Goal: Information Seeking & Learning: Check status

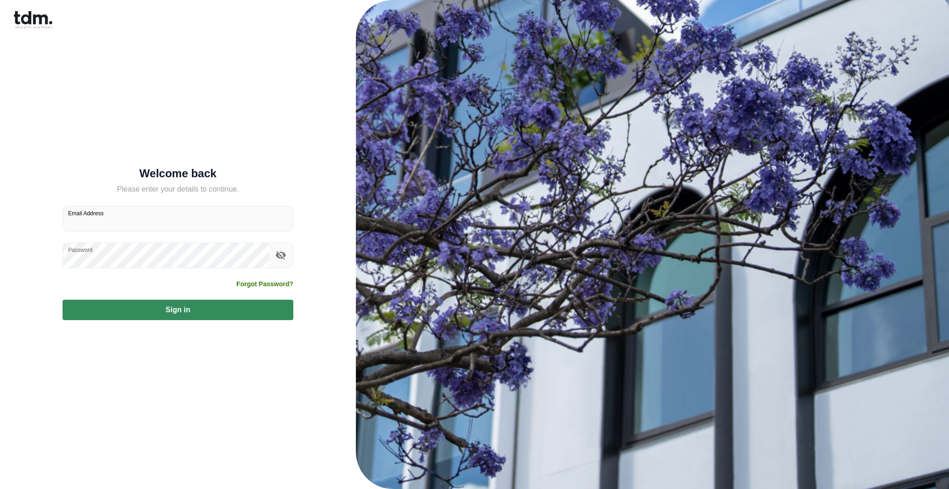
type input "**********"
click at [217, 309] on button "Sign in" at bounding box center [178, 309] width 231 height 20
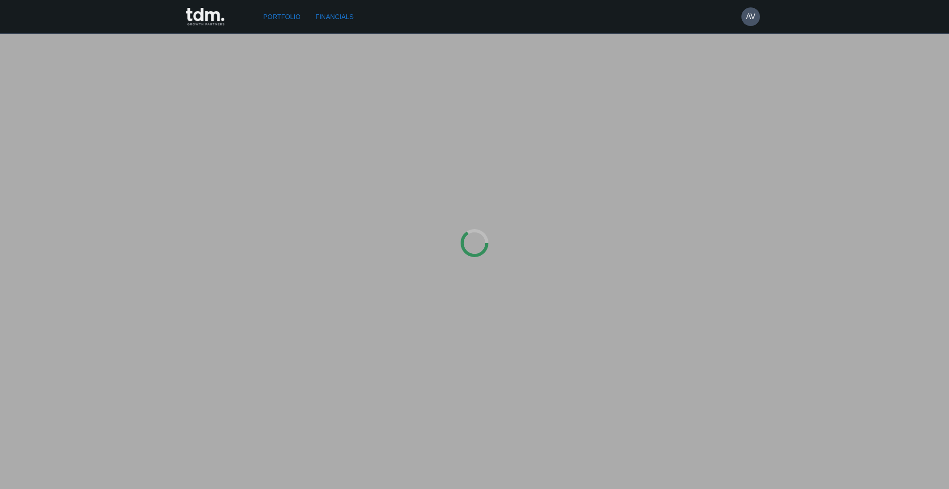
type input "**********"
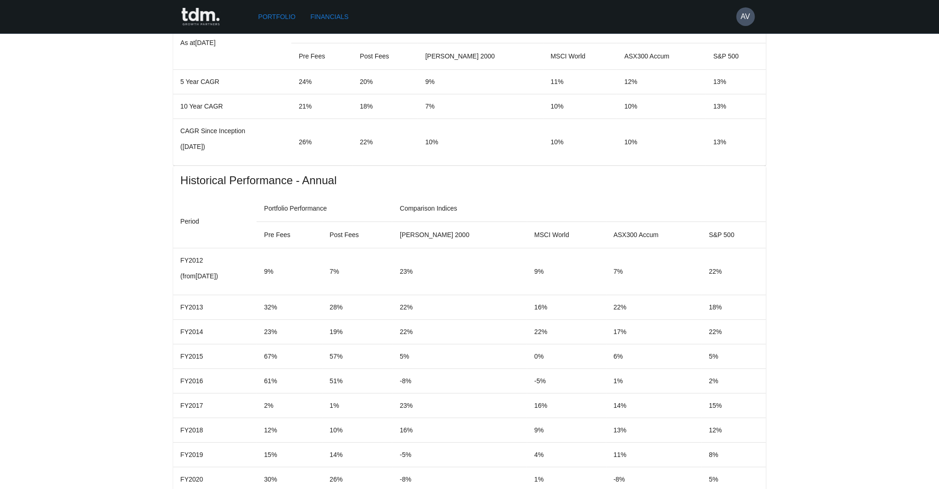
scroll to position [801, 0]
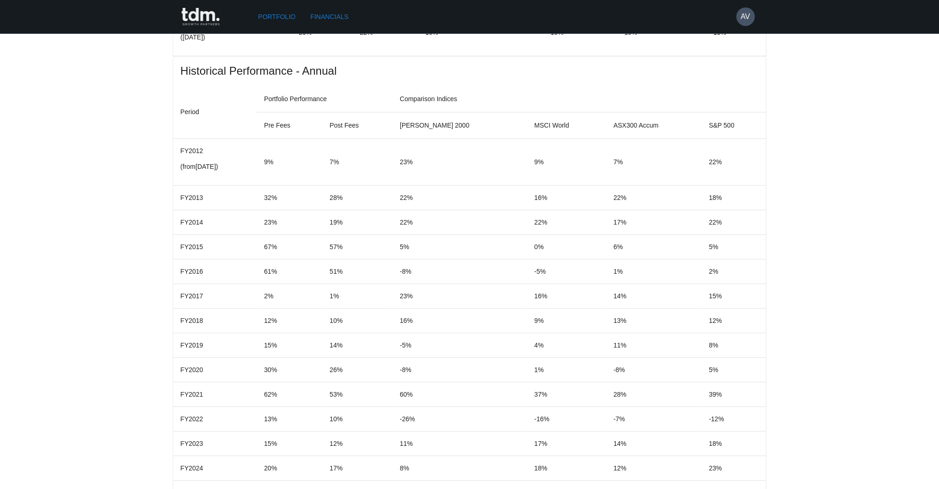
drag, startPoint x: 658, startPoint y: 431, endPoint x: 709, endPoint y: 431, distance: 51.0
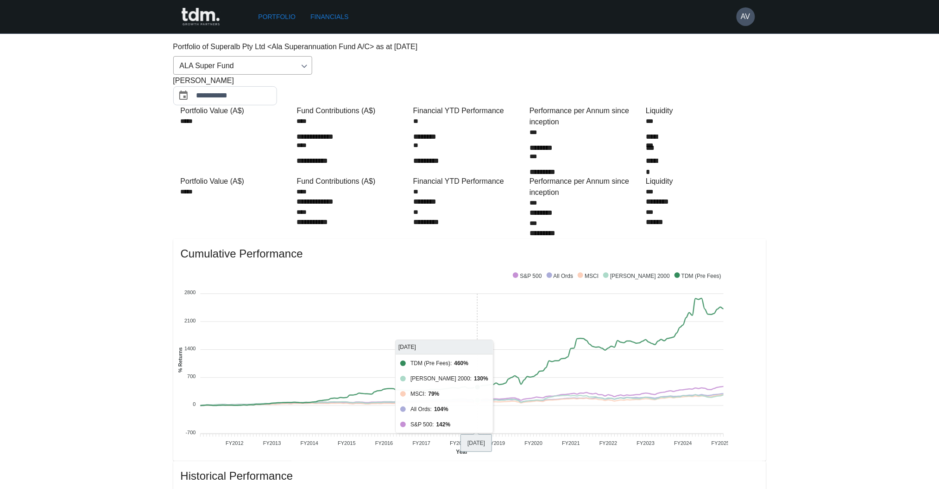
scroll to position [0, 0]
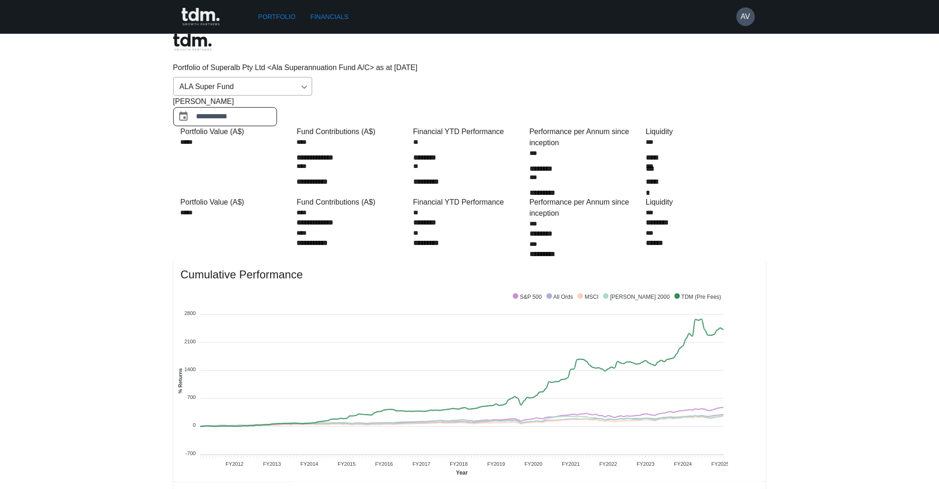
click at [277, 107] on input "**********" at bounding box center [237, 116] width 81 height 19
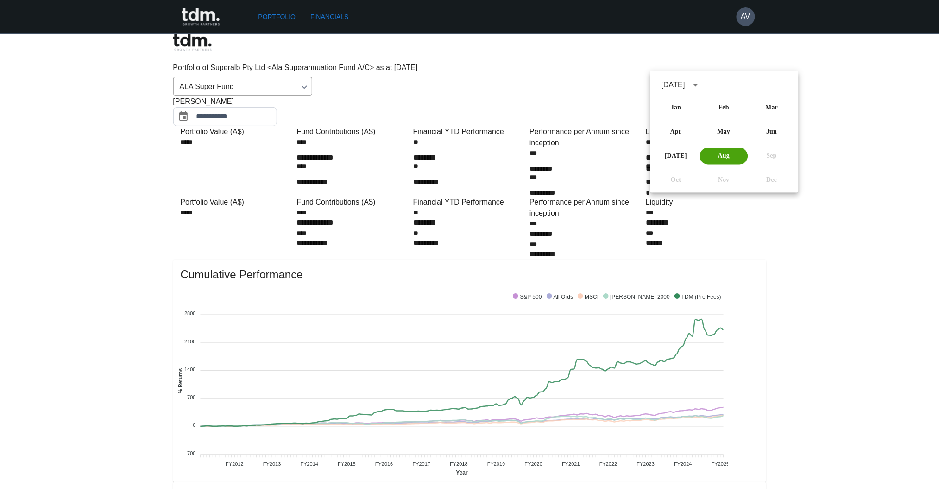
click at [235, 96] on span "[PERSON_NAME]" at bounding box center [203, 101] width 61 height 11
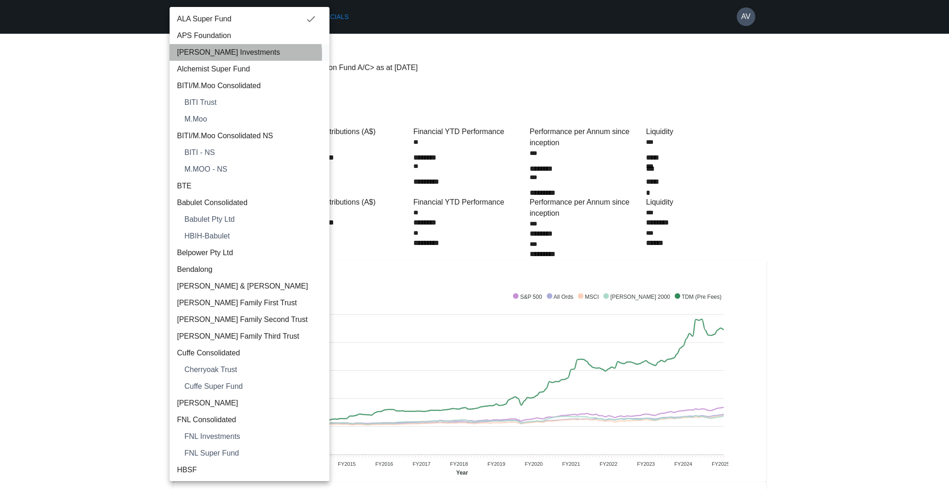
click at [230, 54] on span "[PERSON_NAME] Investments" at bounding box center [249, 52] width 145 height 11
type input "**********"
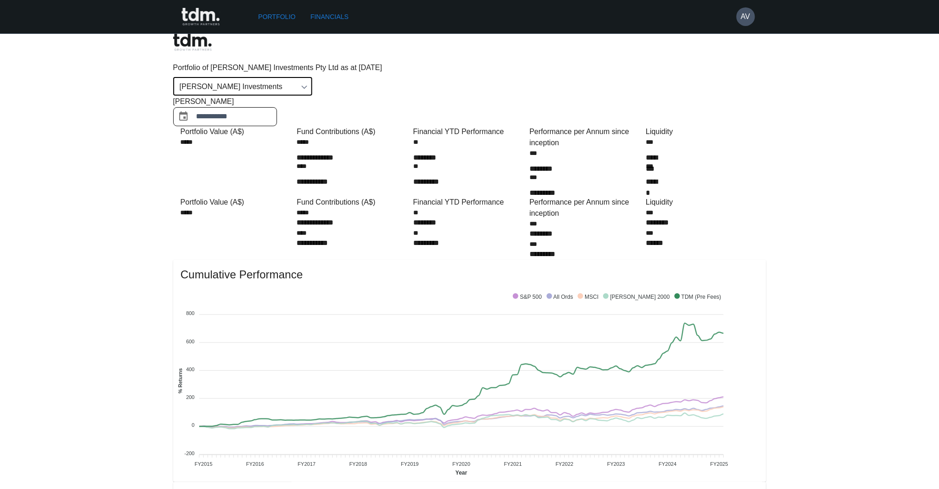
click at [277, 107] on input "**********" at bounding box center [237, 116] width 81 height 19
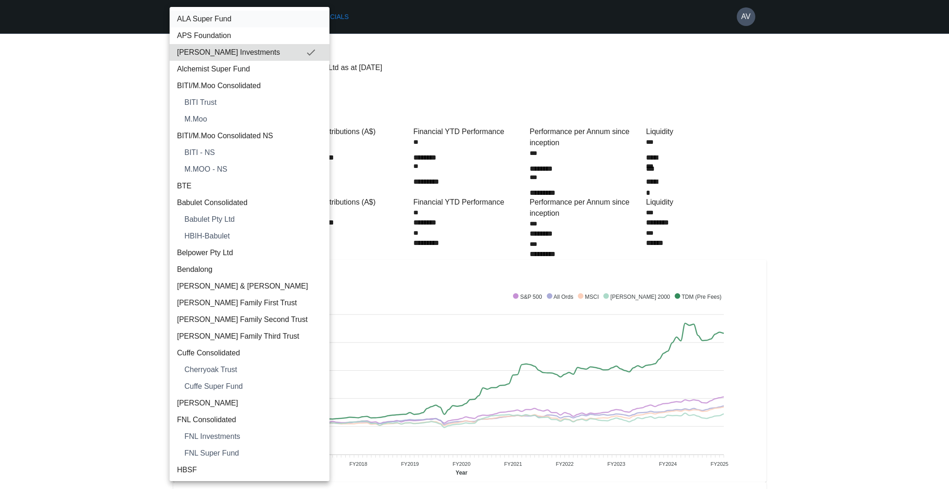
click at [216, 20] on span "ALA Super Fund" at bounding box center [249, 18] width 145 height 11
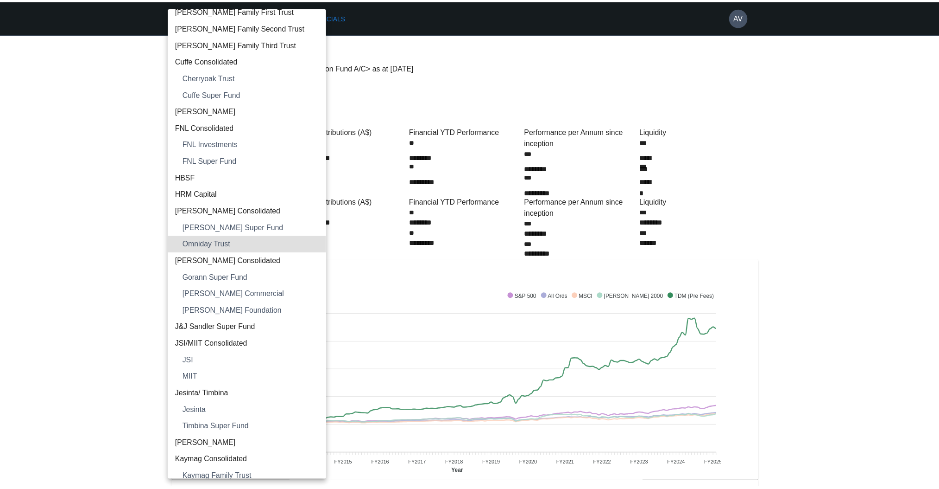
scroll to position [826, 0]
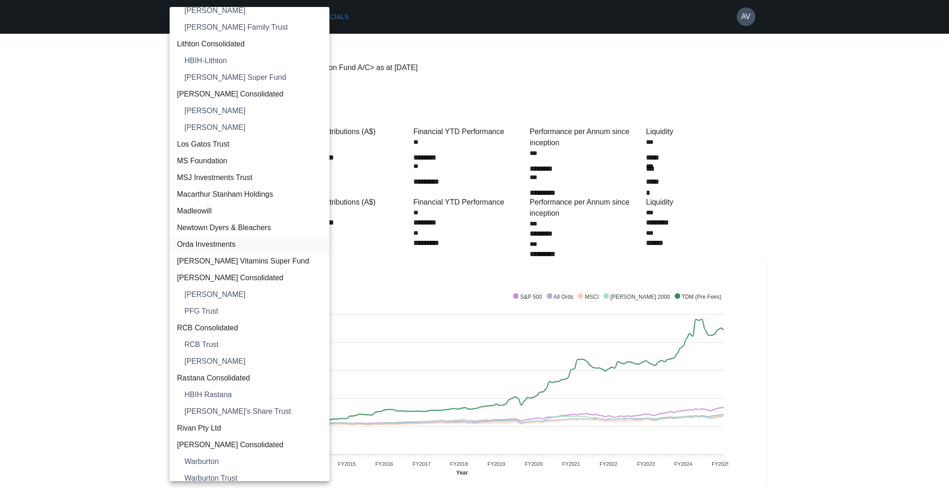
click at [218, 240] on span "Orda Investments" at bounding box center [249, 244] width 145 height 11
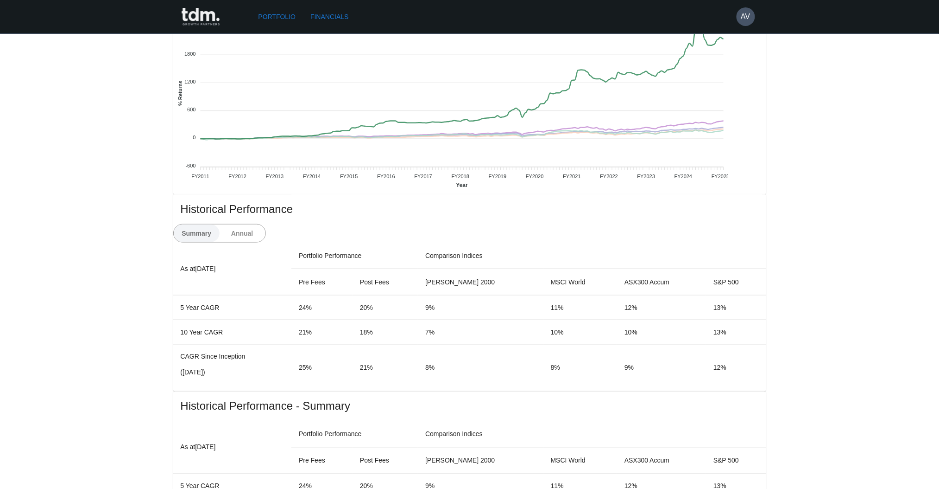
scroll to position [309, 0]
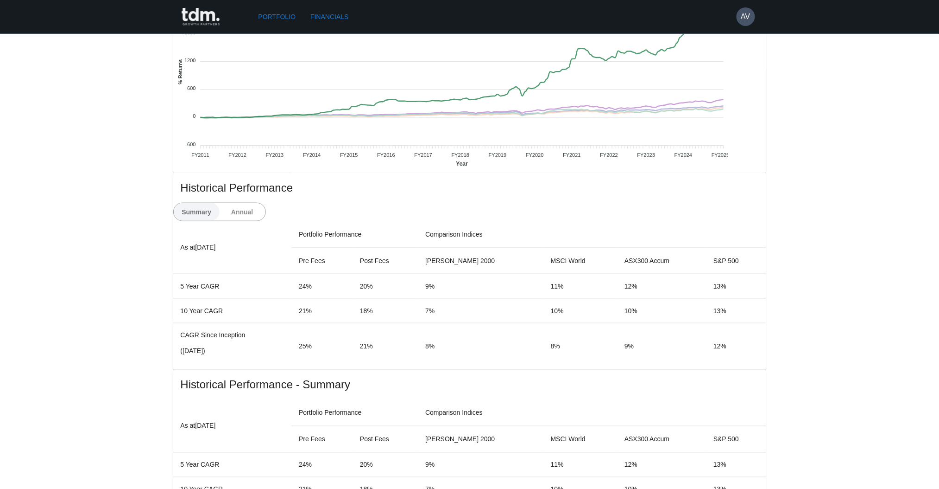
drag, startPoint x: 740, startPoint y: 255, endPoint x: 648, endPoint y: 328, distance: 117.8
click at [503, 273] on td "9%" at bounding box center [481, 285] width 126 height 25
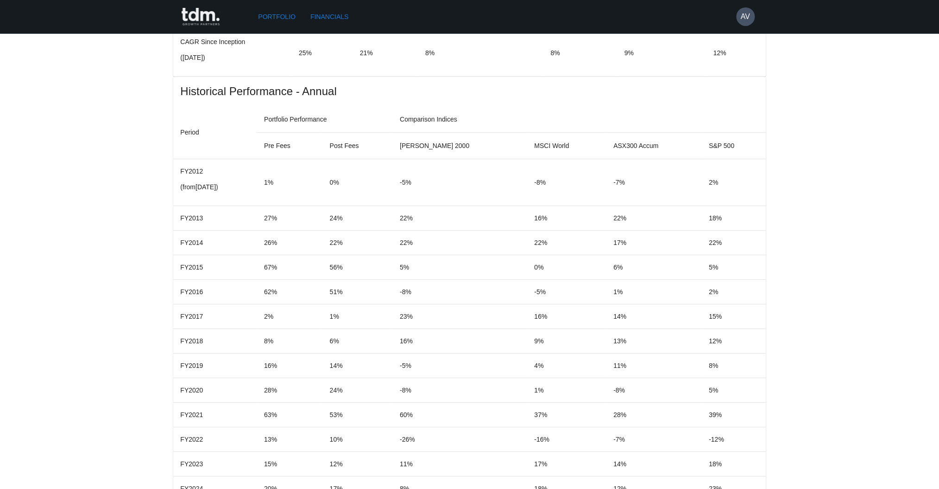
scroll to position [801, 0]
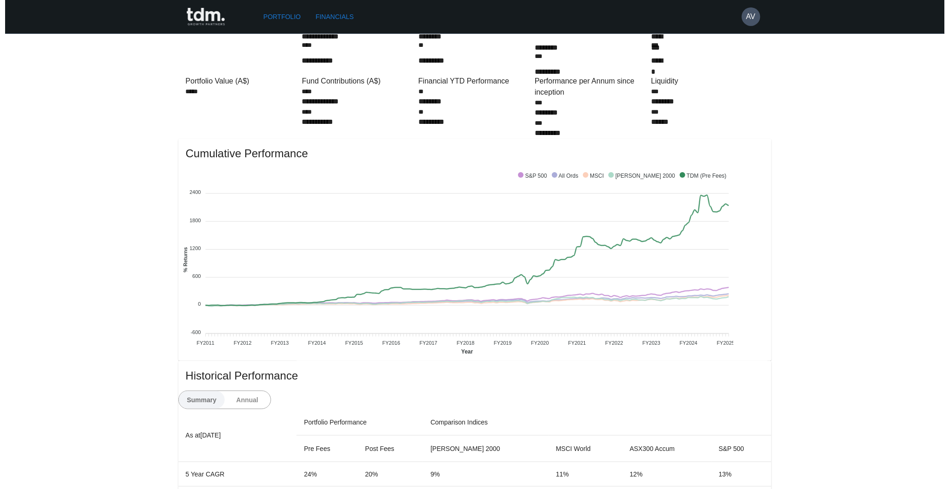
scroll to position [0, 0]
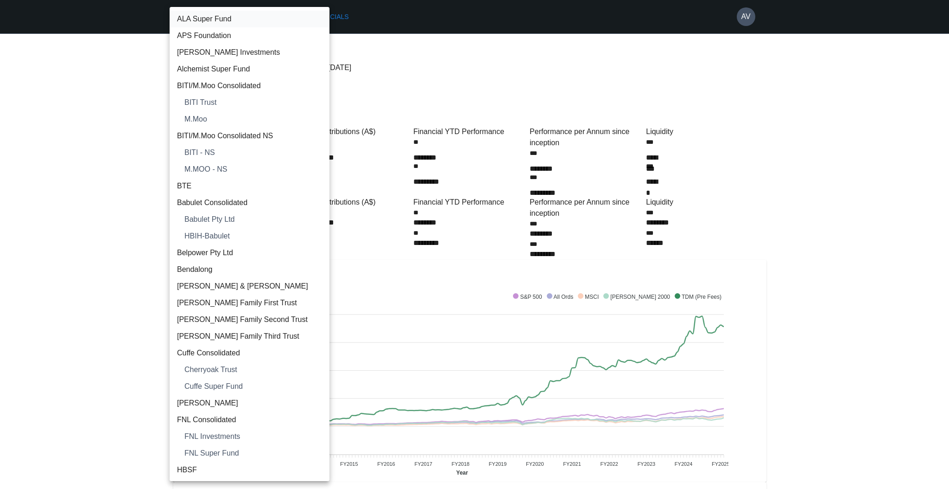
click at [216, 17] on span "ALA Super Fund" at bounding box center [249, 18] width 145 height 11
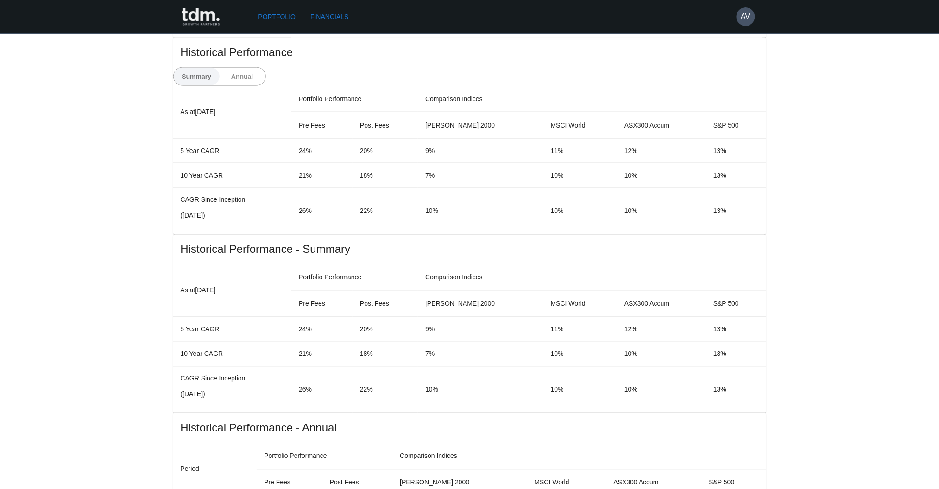
scroll to position [309, 0]
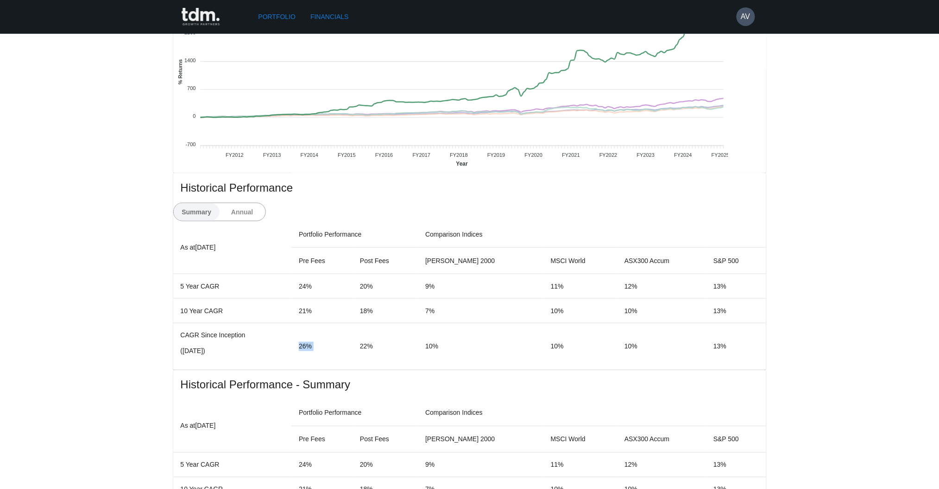
drag, startPoint x: 362, startPoint y: 314, endPoint x: 413, endPoint y: 309, distance: 50.8
click at [413, 323] on tr "CAGR Since Inception ( [DATE] ) 26% 22% 10% 10% 10% 13%" at bounding box center [469, 346] width 593 height 47
click at [353, 323] on td "26%" at bounding box center [322, 346] width 61 height 47
click at [418, 323] on td "22%" at bounding box center [385, 346] width 65 height 47
drag, startPoint x: 451, startPoint y: 312, endPoint x: 360, endPoint y: 314, distance: 91.3
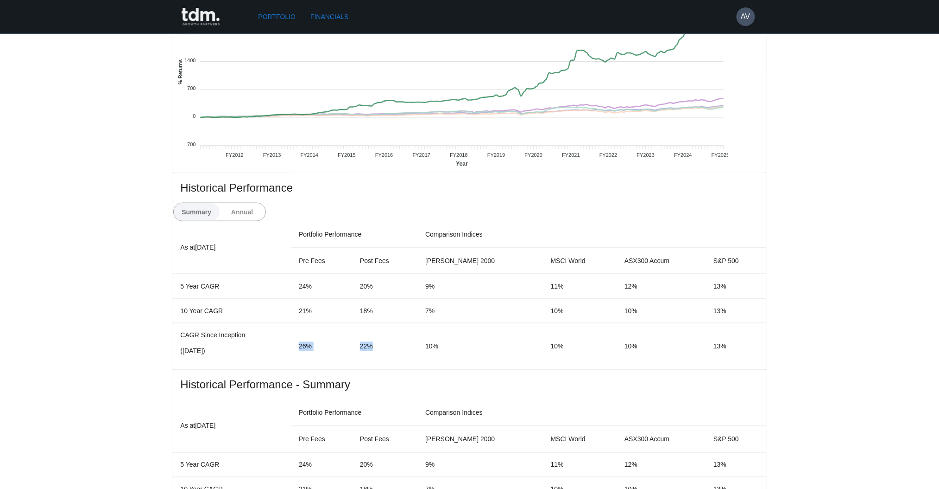
click at [360, 323] on tr "CAGR Since Inception ( [DATE] ) 26% 22% 10% 10% 10% 13%" at bounding box center [469, 346] width 593 height 47
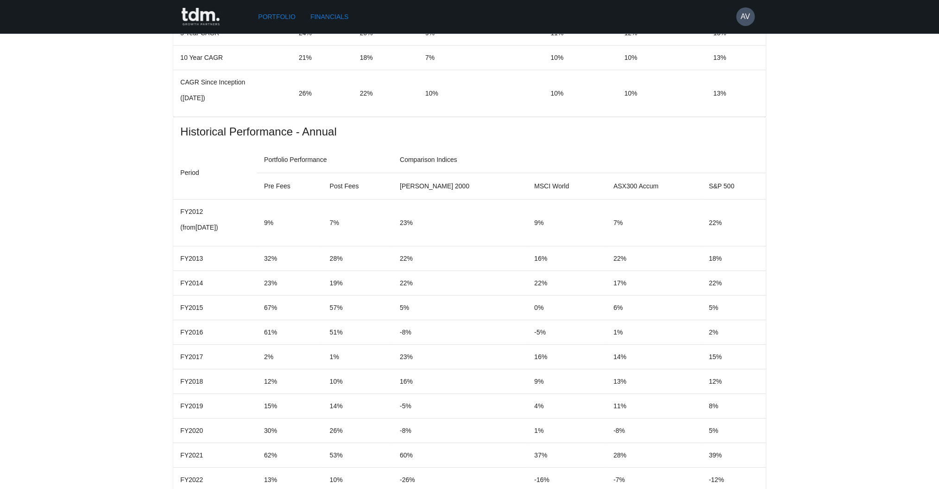
scroll to position [801, 0]
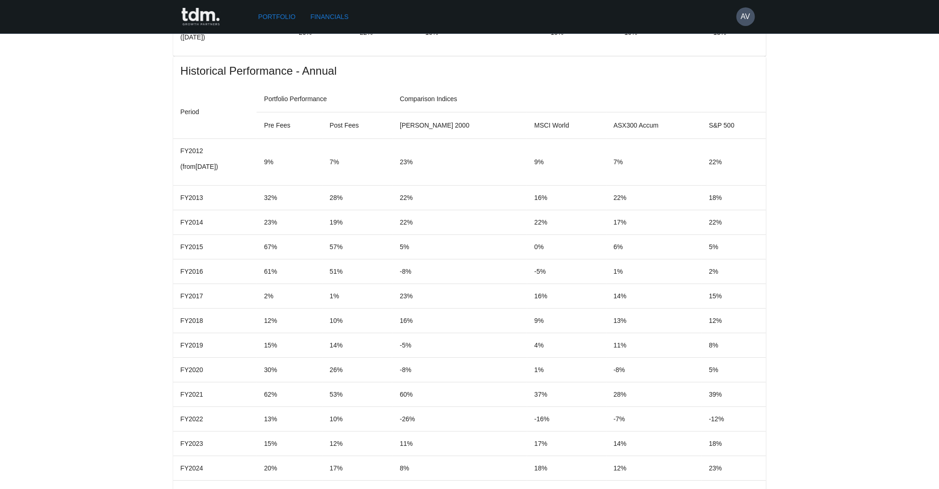
drag, startPoint x: 695, startPoint y: 433, endPoint x: 616, endPoint y: 428, distance: 78.5
drag, startPoint x: 645, startPoint y: 433, endPoint x: 707, endPoint y: 433, distance: 62.1
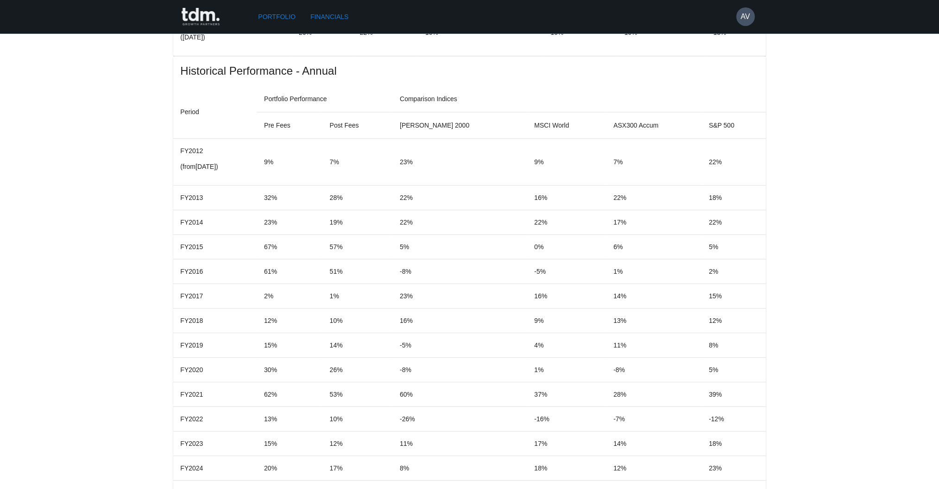
drag, startPoint x: 714, startPoint y: 432, endPoint x: 636, endPoint y: 431, distance: 78.3
drag, startPoint x: 646, startPoint y: 434, endPoint x: 681, endPoint y: 434, distance: 34.8
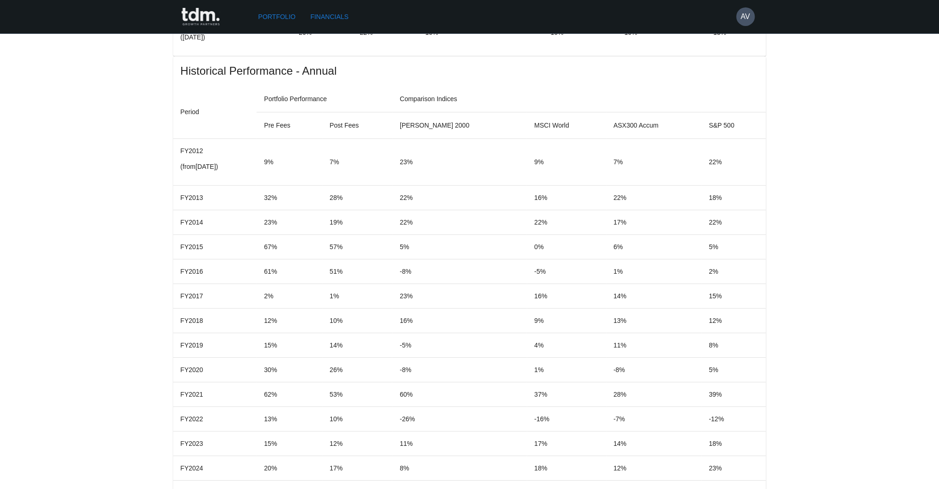
drag, startPoint x: 711, startPoint y: 434, endPoint x: 646, endPoint y: 433, distance: 64.9
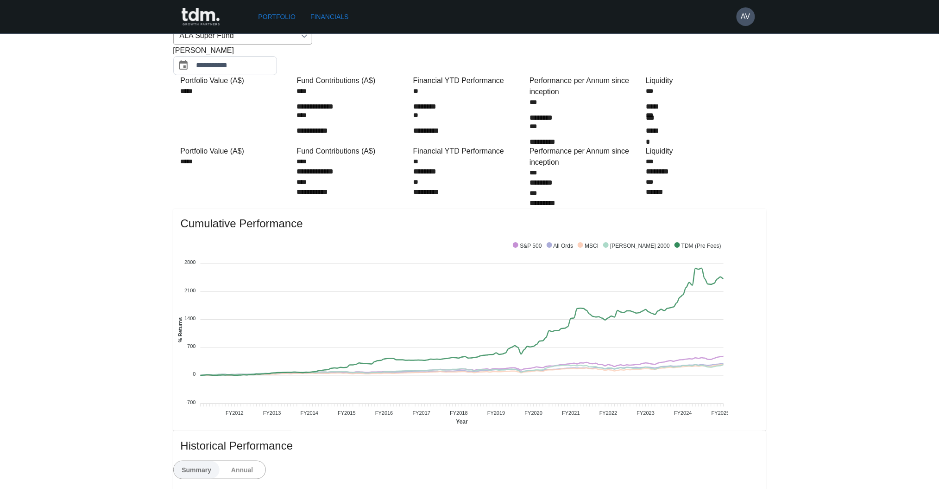
scroll to position [0, 0]
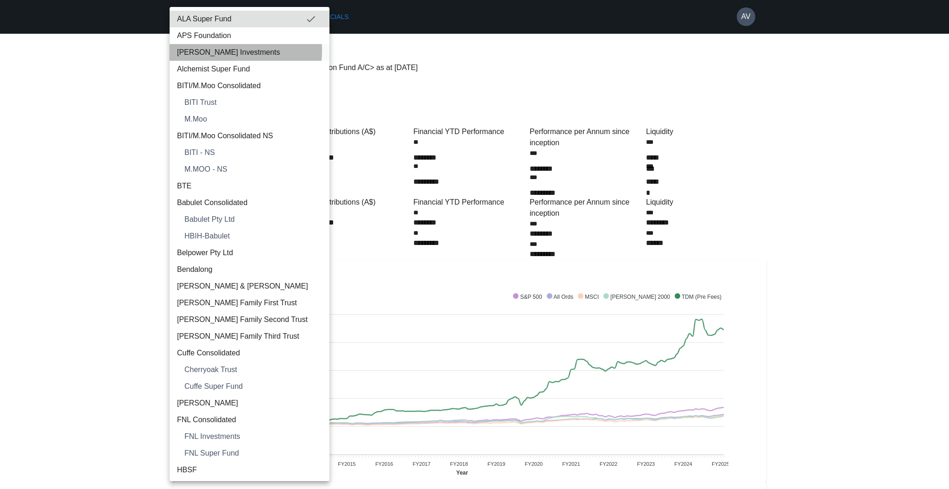
click at [217, 51] on span "[PERSON_NAME] Investments" at bounding box center [249, 52] width 145 height 11
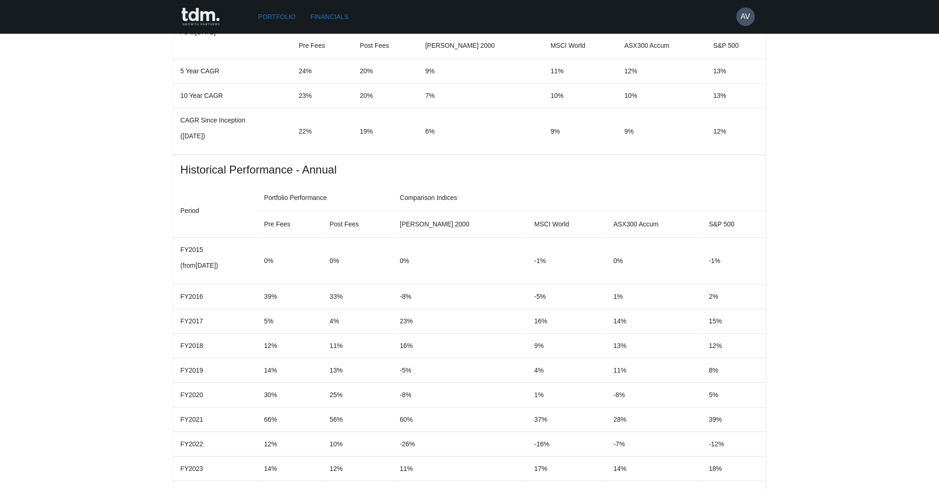
scroll to position [856, 0]
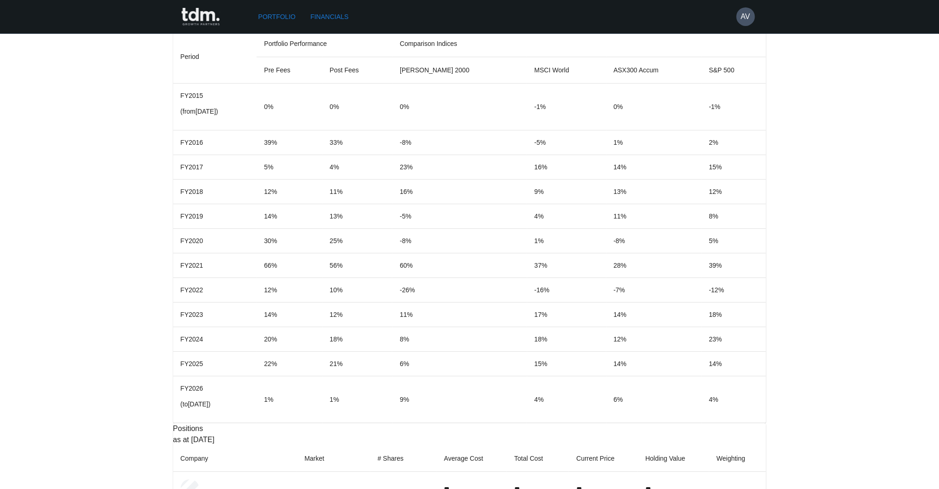
drag, startPoint x: 250, startPoint y: 401, endPoint x: 711, endPoint y: 405, distance: 460.7
drag, startPoint x: 656, startPoint y: 399, endPoint x: 705, endPoint y: 400, distance: 49.6
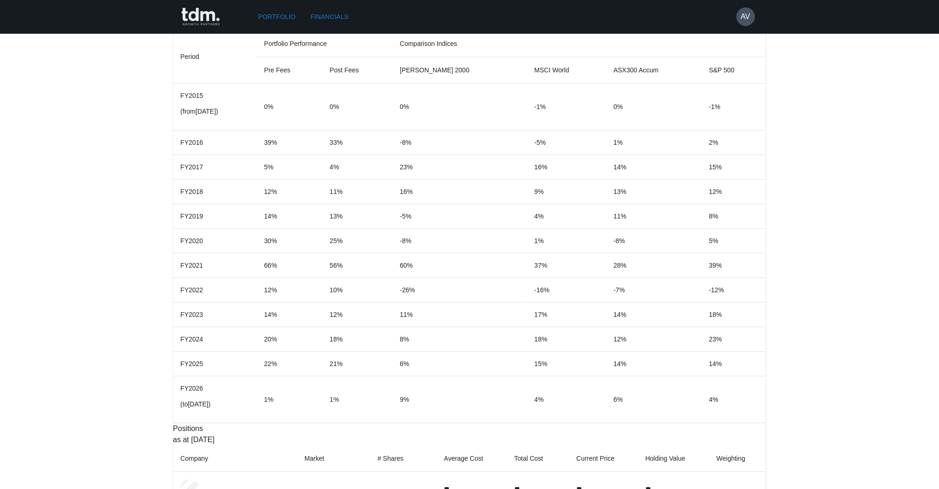
drag, startPoint x: 701, startPoint y: 374, endPoint x: 641, endPoint y: 372, distance: 60.3
drag, startPoint x: 649, startPoint y: 431, endPoint x: 720, endPoint y: 425, distance: 71.1
drag, startPoint x: 803, startPoint y: 419, endPoint x: 617, endPoint y: 381, distance: 189.5
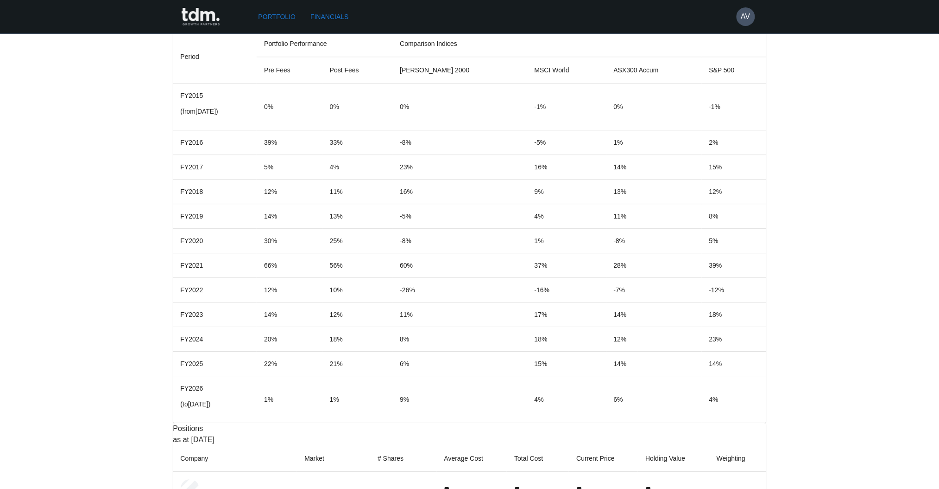
drag, startPoint x: 219, startPoint y: 375, endPoint x: 621, endPoint y: 383, distance: 401.9
drag, startPoint x: 656, startPoint y: 377, endPoint x: 700, endPoint y: 376, distance: 43.6
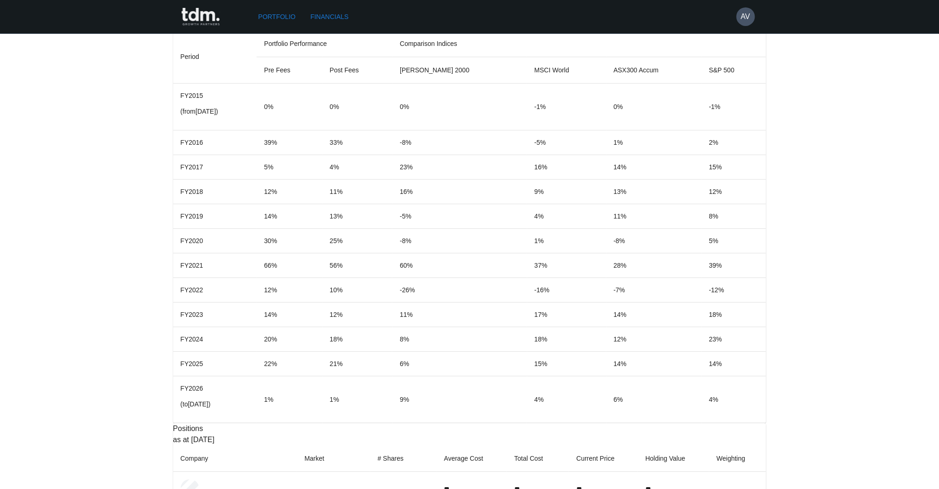
drag, startPoint x: 663, startPoint y: 405, endPoint x: 706, endPoint y: 405, distance: 43.6
drag, startPoint x: 661, startPoint y: 375, endPoint x: 702, endPoint y: 375, distance: 40.8
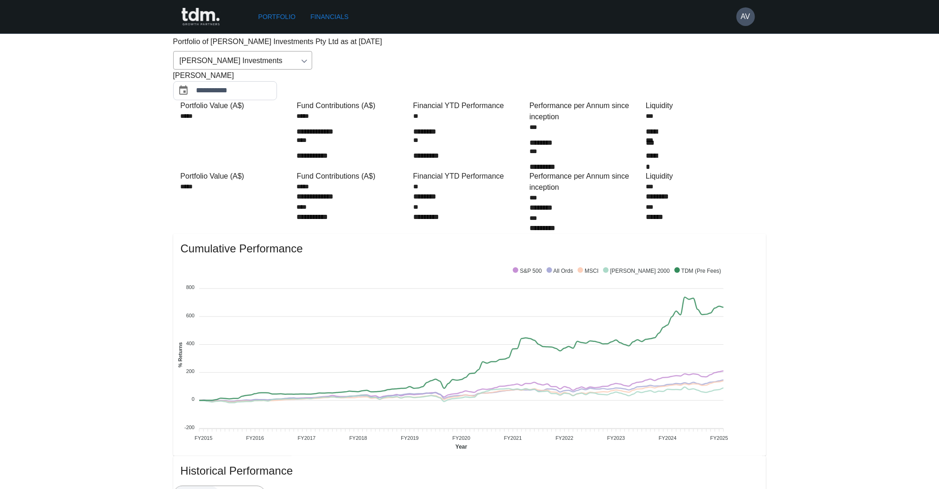
scroll to position [0, 0]
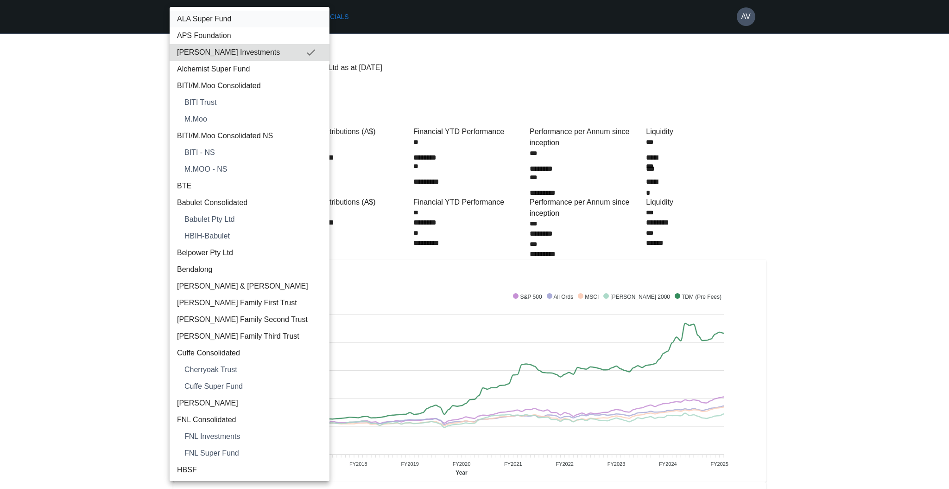
click at [209, 19] on span "ALA Super Fund" at bounding box center [249, 18] width 145 height 11
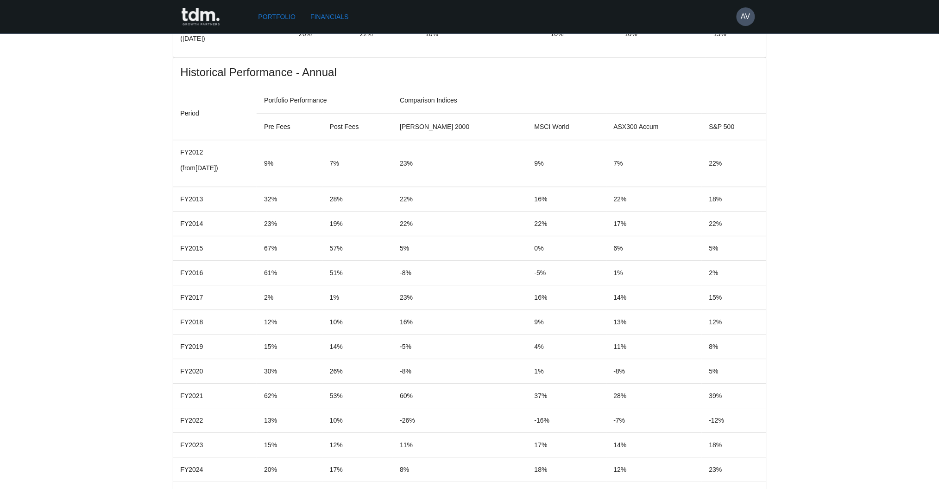
scroll to position [801, 0]
drag, startPoint x: 234, startPoint y: 432, endPoint x: 739, endPoint y: 421, distance: 505.3
drag, startPoint x: 222, startPoint y: 431, endPoint x: 714, endPoint y: 434, distance: 492.7
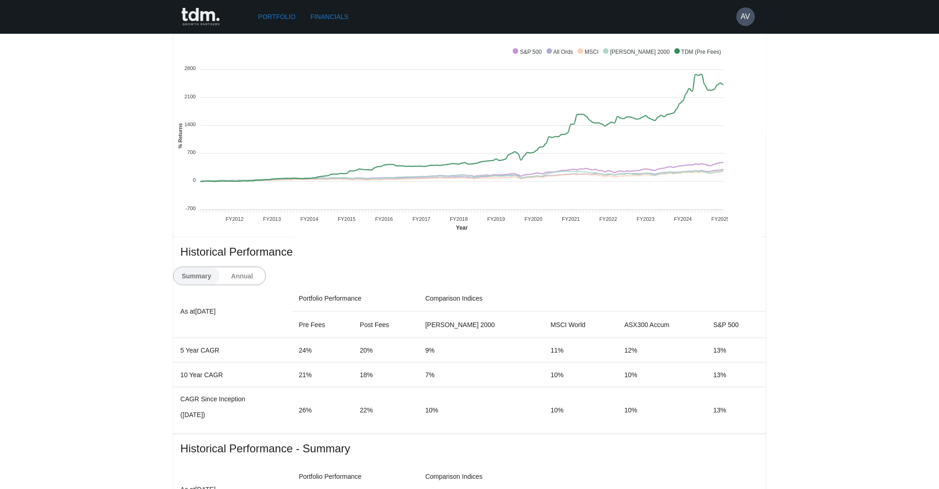
scroll to position [0, 0]
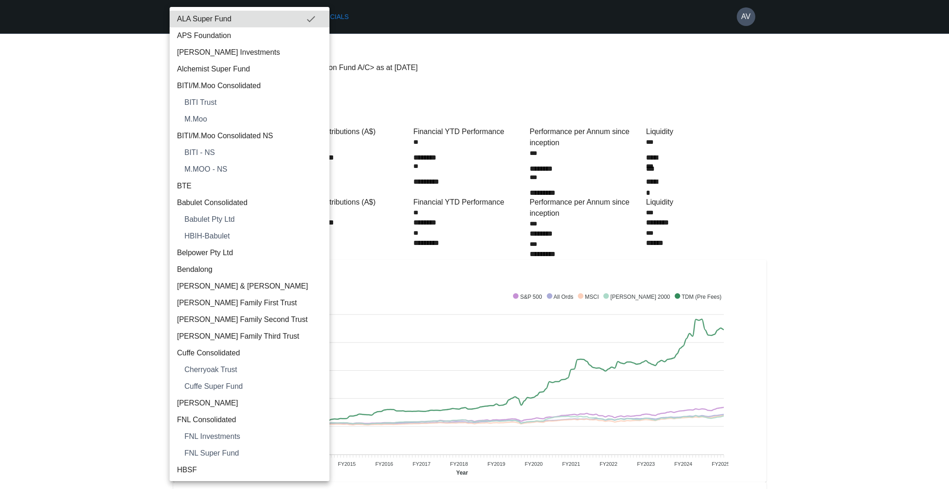
click at [485, 61] on div at bounding box center [474, 244] width 949 height 489
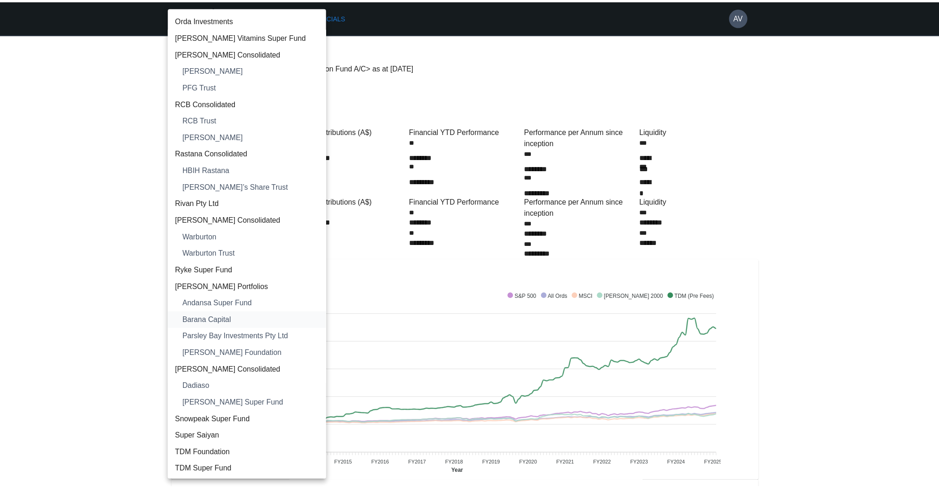
scroll to position [1174, 0]
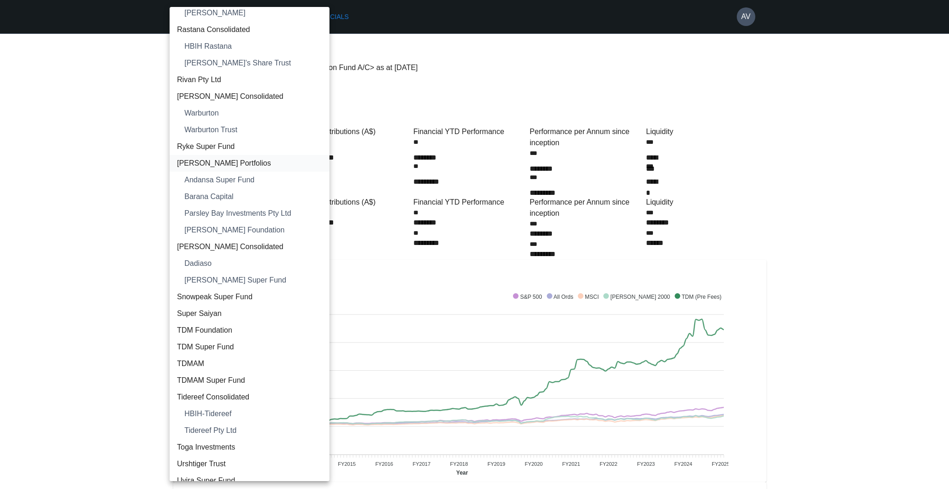
drag, startPoint x: 705, startPoint y: 319, endPoint x: 314, endPoint y: 155, distance: 424.2
click at [702, 321] on div at bounding box center [474, 244] width 949 height 489
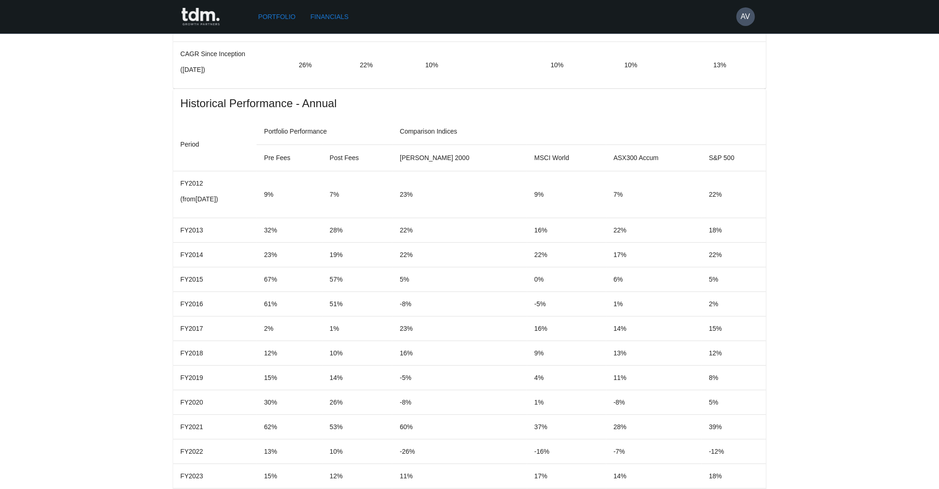
scroll to position [801, 0]
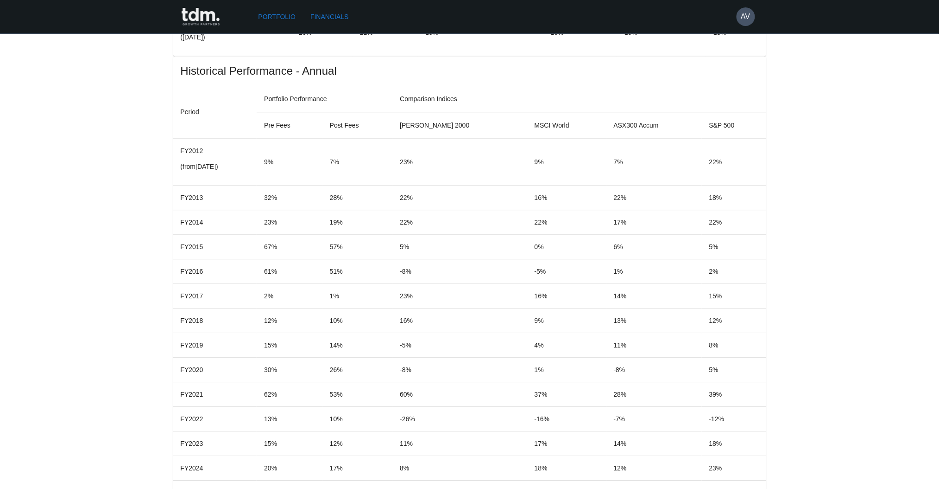
drag, startPoint x: 668, startPoint y: 408, endPoint x: 709, endPoint y: 406, distance: 40.4
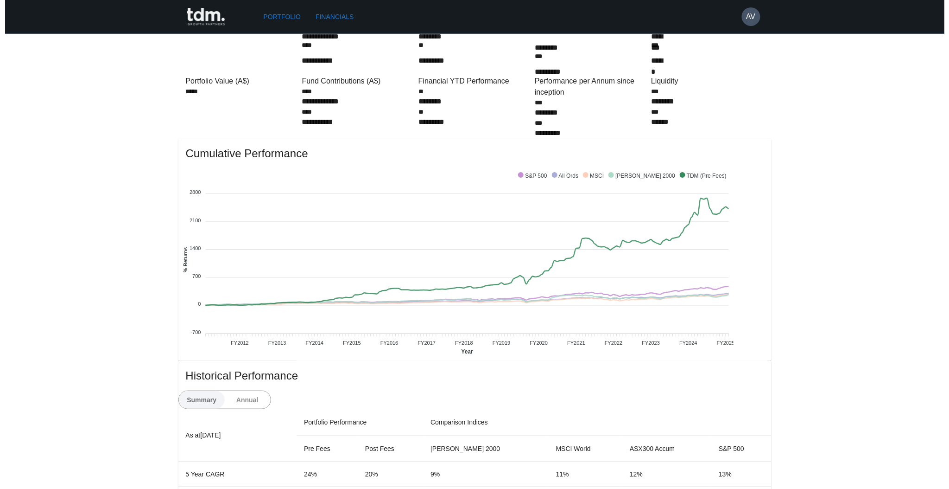
scroll to position [0, 0]
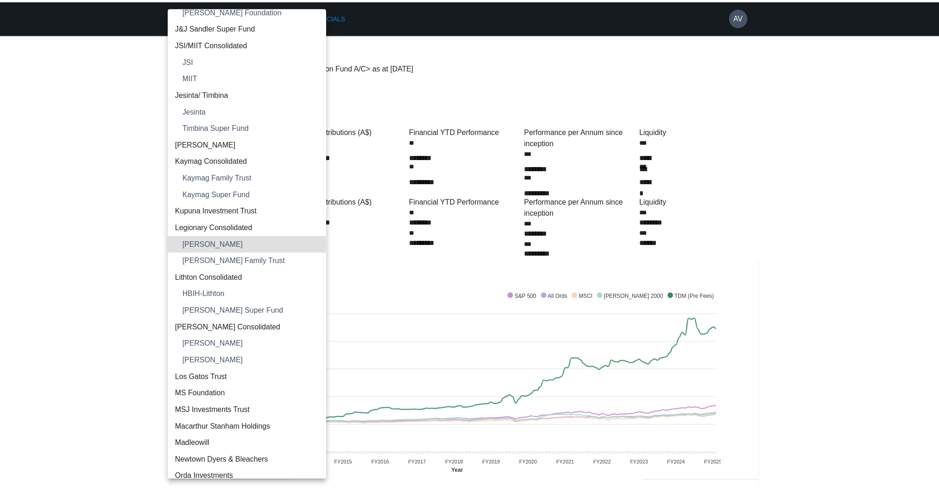
scroll to position [1143, 0]
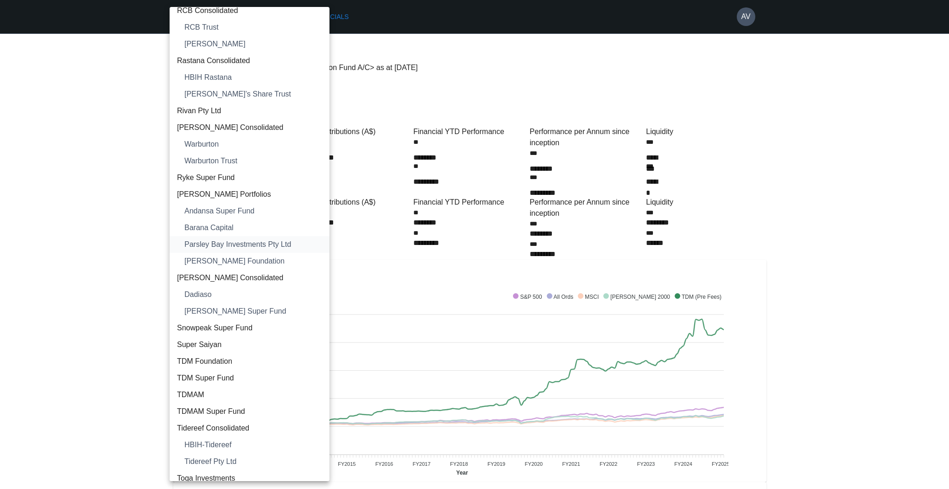
click at [226, 246] on span "Parsley Bay Investments Pty Ltd" at bounding box center [253, 244] width 138 height 11
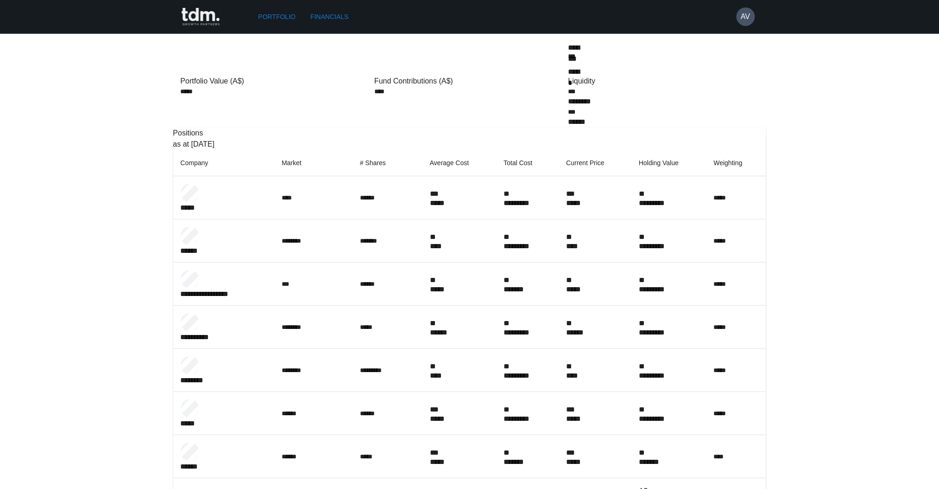
scroll to position [159, 0]
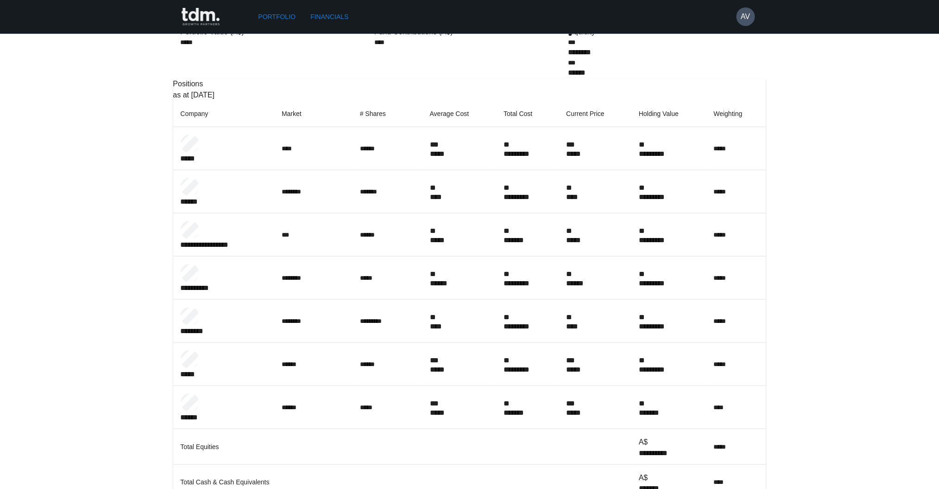
drag, startPoint x: 668, startPoint y: 401, endPoint x: 725, endPoint y: 402, distance: 57.0
drag, startPoint x: 707, startPoint y: 403, endPoint x: 657, endPoint y: 403, distance: 50.1
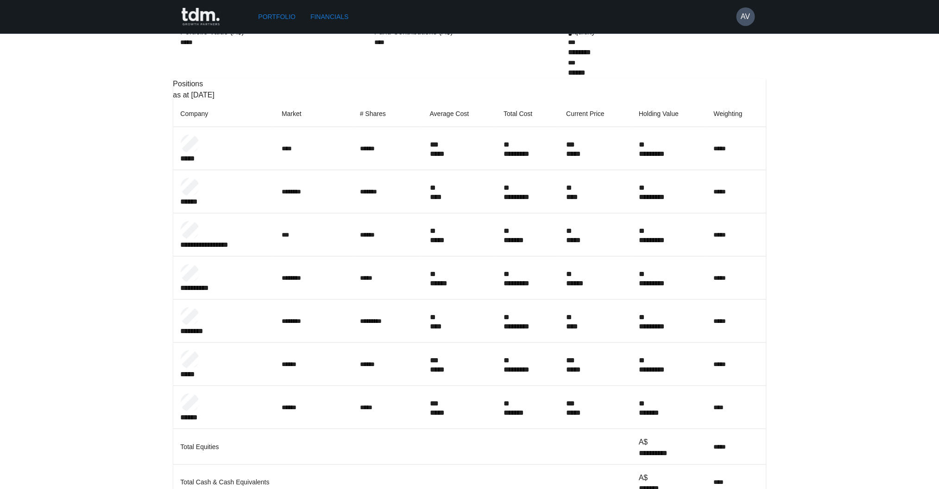
drag, startPoint x: 286, startPoint y: 398, endPoint x: 729, endPoint y: 410, distance: 442.8
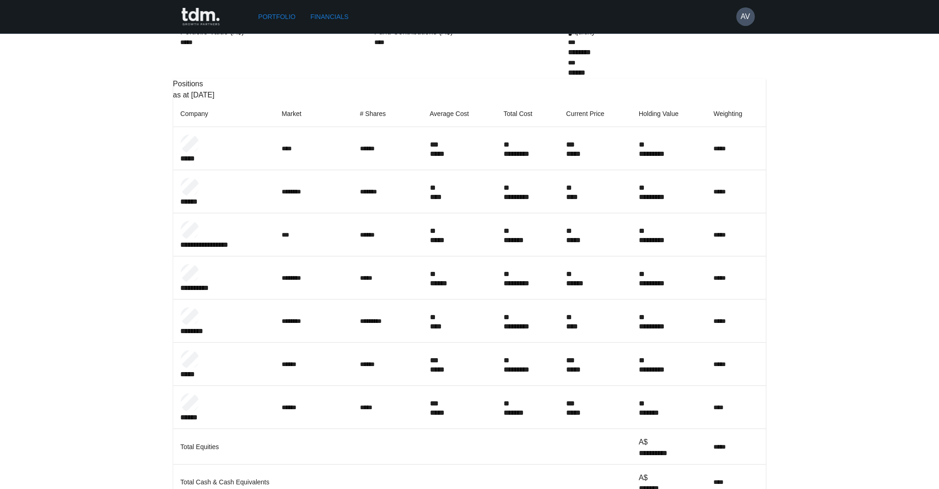
drag, startPoint x: 659, startPoint y: 403, endPoint x: 713, endPoint y: 401, distance: 54.7
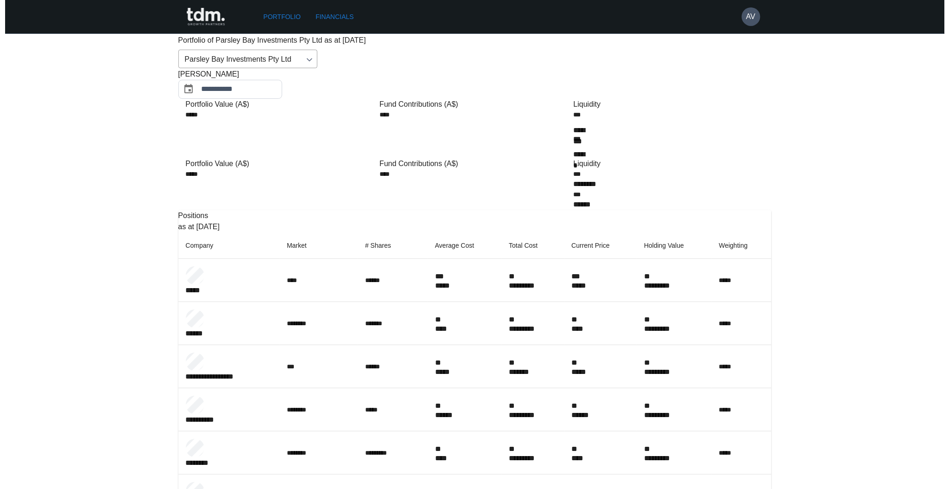
scroll to position [0, 0]
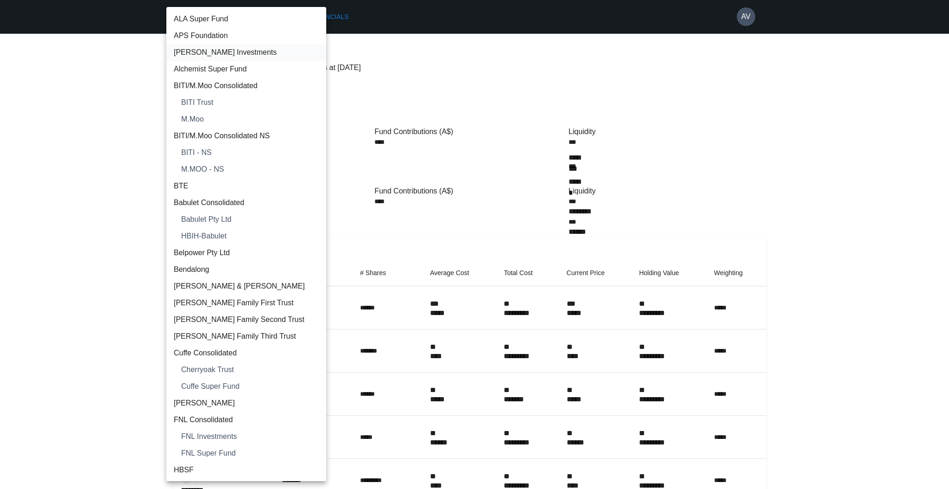
click at [220, 54] on span "[PERSON_NAME] Investments" at bounding box center [246, 52] width 145 height 11
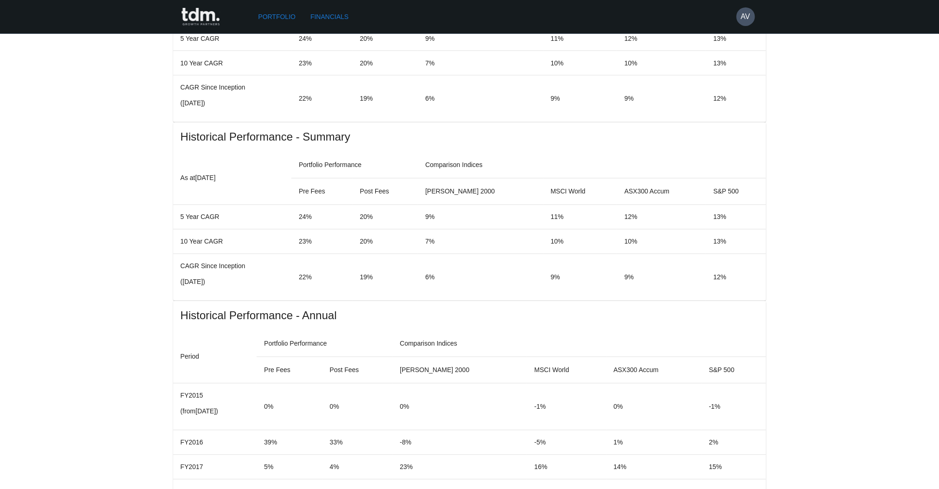
scroll to position [856, 0]
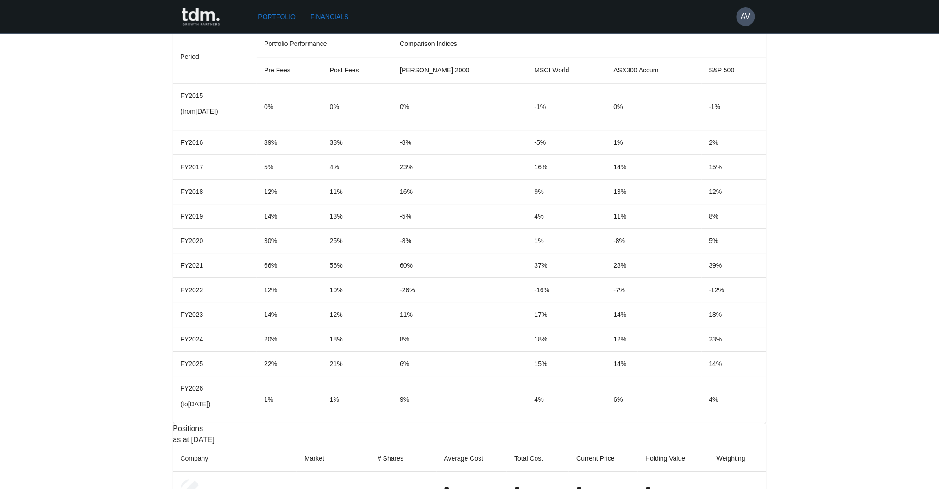
drag, startPoint x: 586, startPoint y: 389, endPoint x: 269, endPoint y: 403, distance: 317.4
drag, startPoint x: 197, startPoint y: 402, endPoint x: 271, endPoint y: 402, distance: 73.7
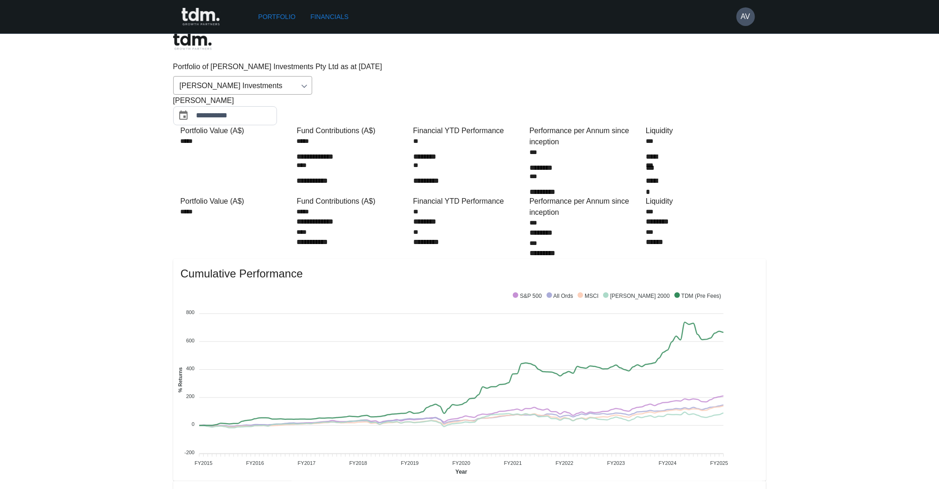
scroll to position [0, 0]
click at [615, 18] on div "Portfolio Financials" at bounding box center [496, 16] width 482 height 17
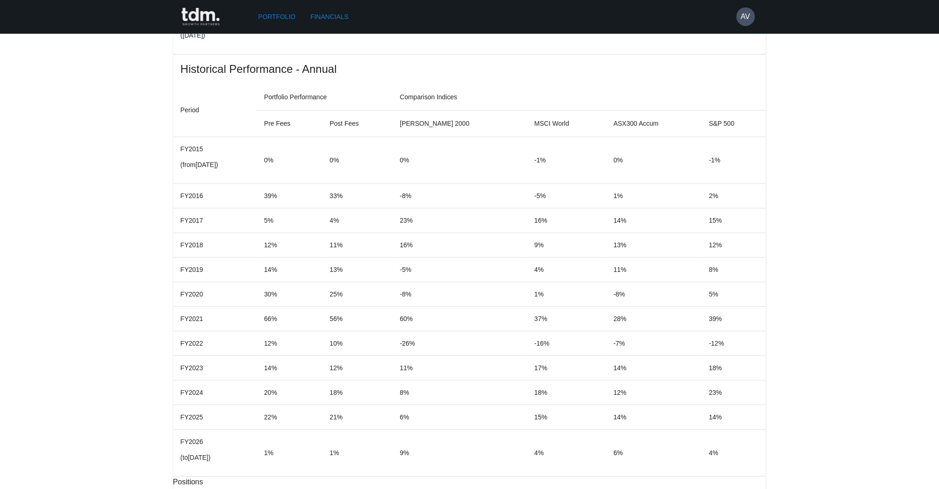
scroll to position [803, 0]
drag, startPoint x: 661, startPoint y: 425, endPoint x: 705, endPoint y: 426, distance: 43.6
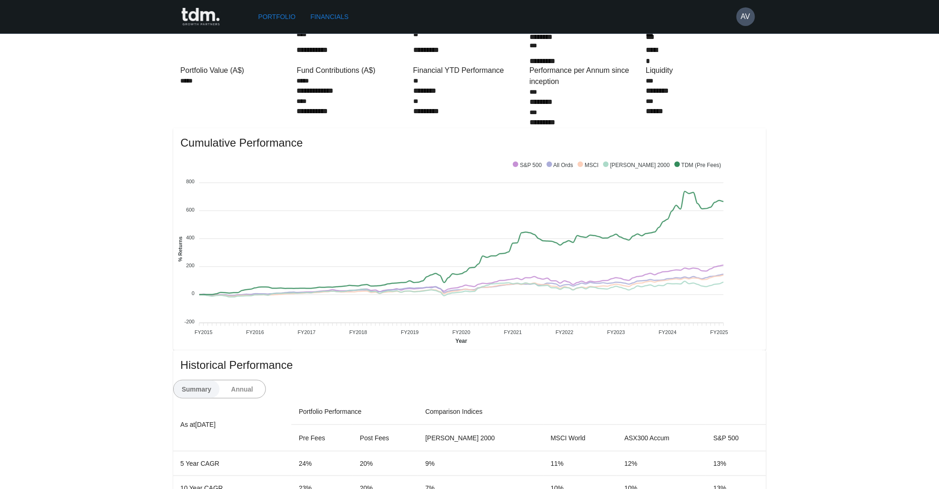
scroll to position [0, 0]
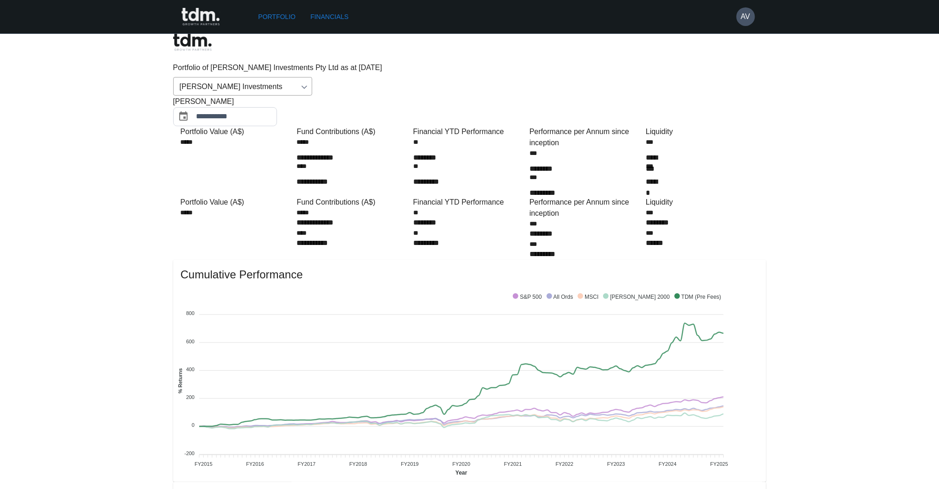
drag, startPoint x: 876, startPoint y: 300, endPoint x: 844, endPoint y: 301, distance: 32.0
